Goal: Check status: Check status

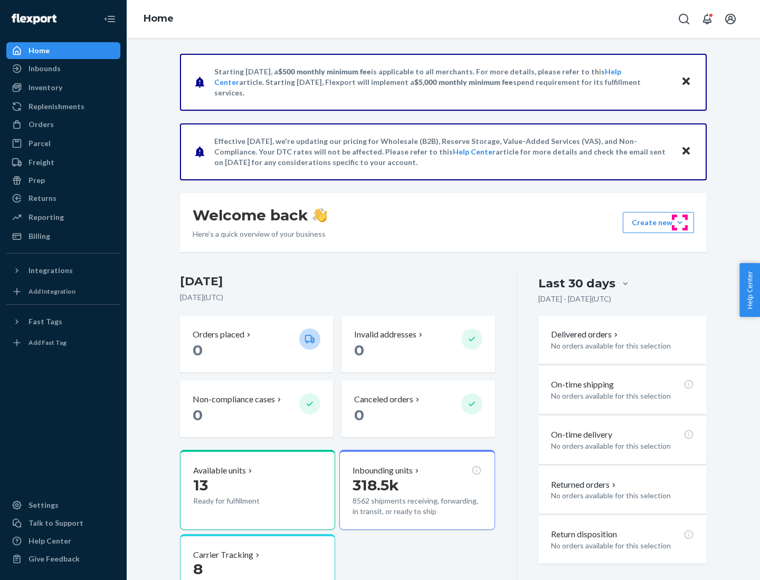
click at [680, 223] on button "Create new Create new inbound Create new order Create new product" at bounding box center [658, 222] width 71 height 21
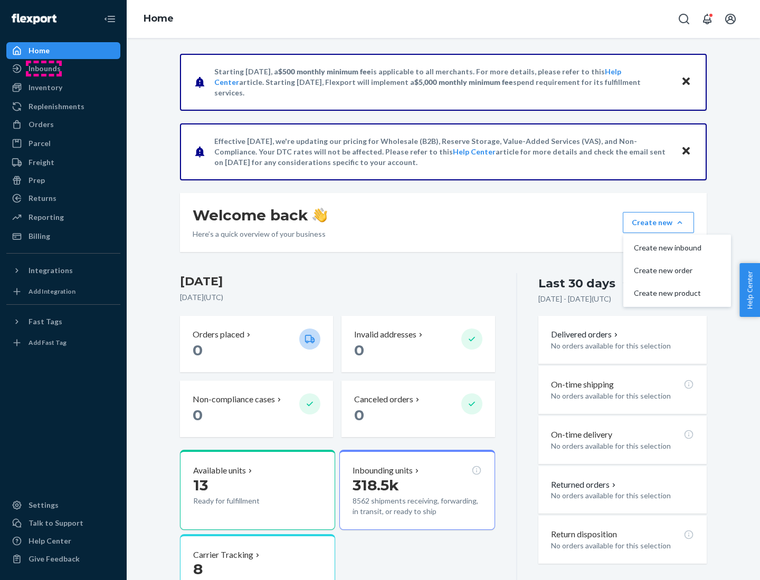
click at [44, 69] on div "Inbounds" at bounding box center [44, 68] width 32 height 11
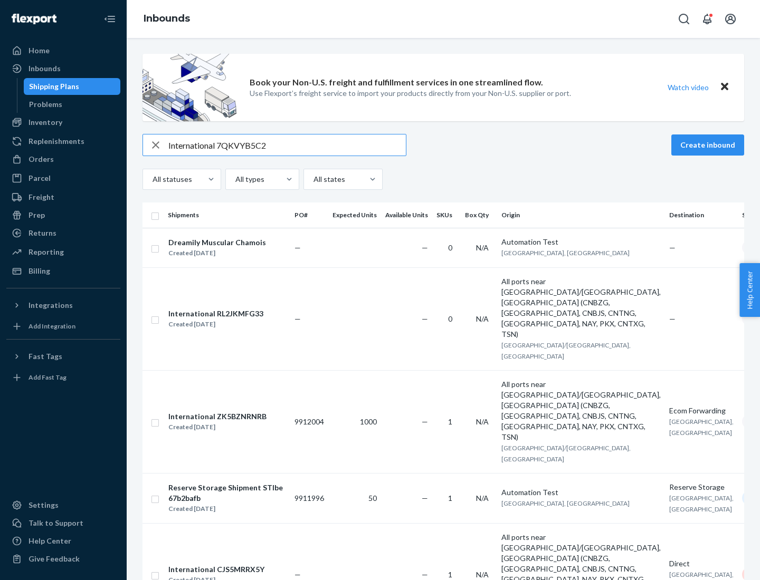
type input "International 7QKVYB5C29"
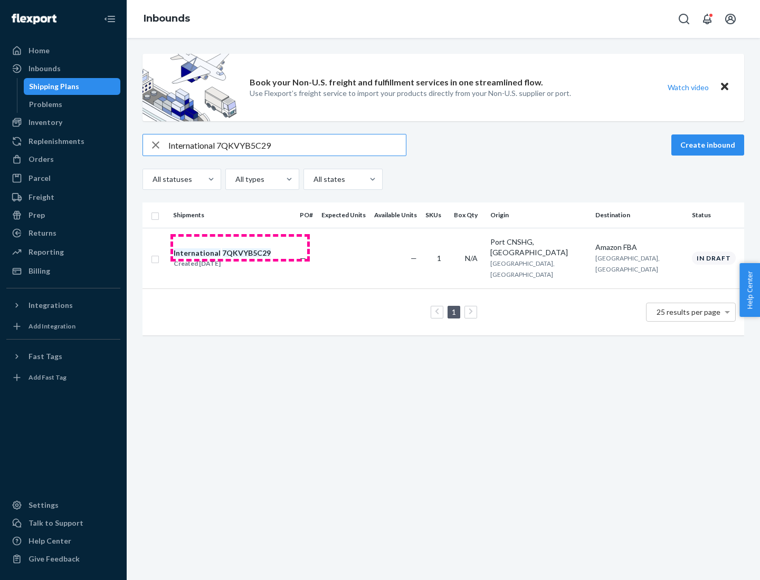
click at [240, 259] on div "Created [DATE]" at bounding box center [222, 264] width 97 height 11
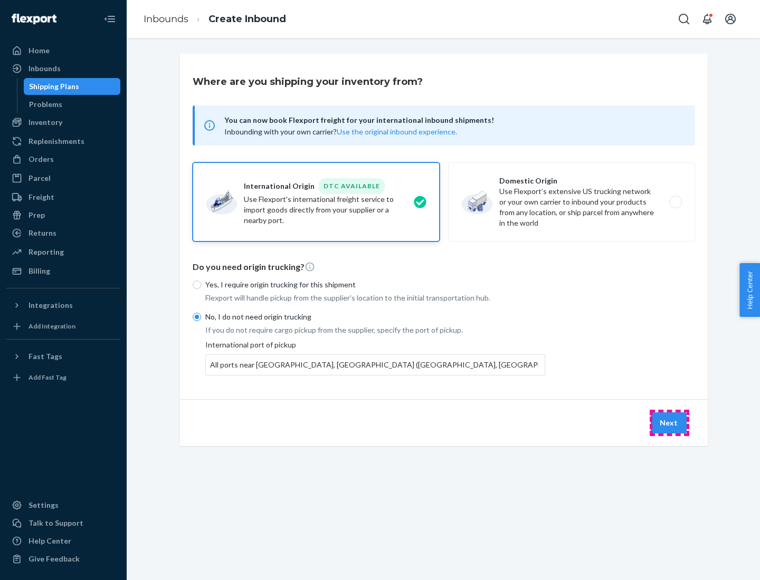
click at [669, 423] on button "Next" at bounding box center [669, 423] width 36 height 21
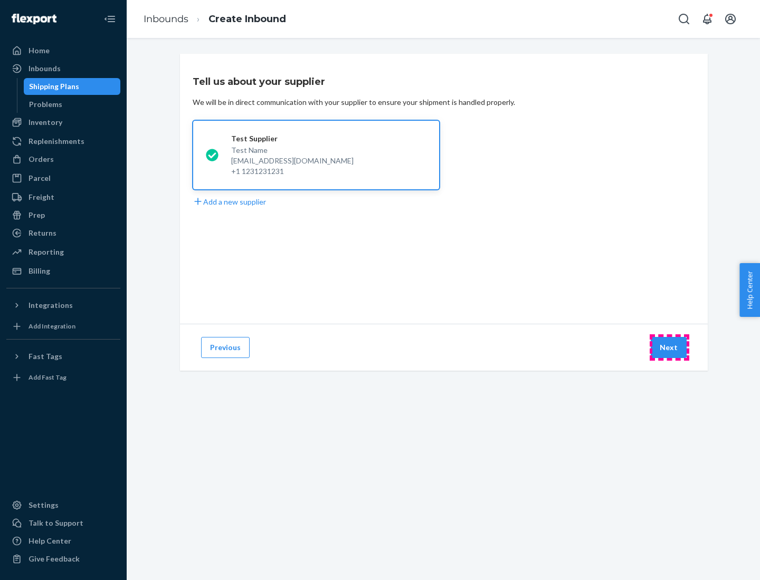
click at [669, 348] on button "Next" at bounding box center [669, 347] width 36 height 21
